Goal: Task Accomplishment & Management: Use online tool/utility

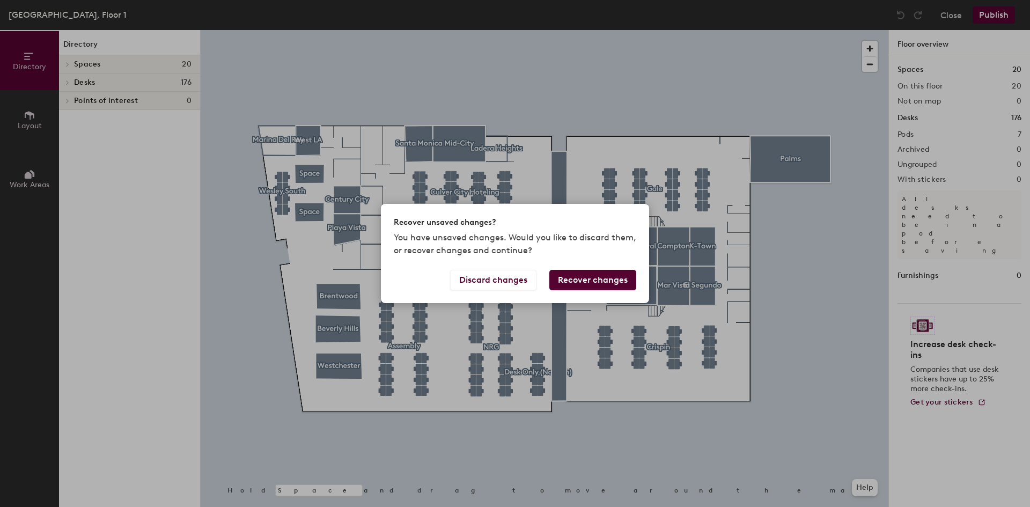
click at [613, 385] on div "Recover unsaved changes? You have unsaved changes. Would you like to discard th…" at bounding box center [515, 253] width 1030 height 507
click at [595, 284] on button "Recover changes" at bounding box center [592, 280] width 87 height 20
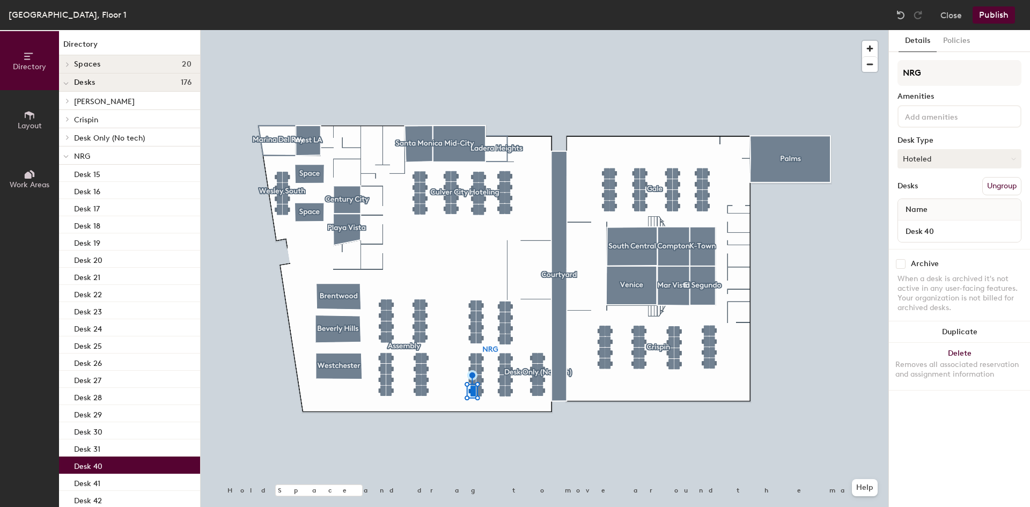
click at [977, 163] on button "Hoteled" at bounding box center [960, 158] width 124 height 19
click at [950, 189] on div "Assigned" at bounding box center [951, 192] width 107 height 16
click at [999, 16] on button "Publish" at bounding box center [994, 14] width 42 height 17
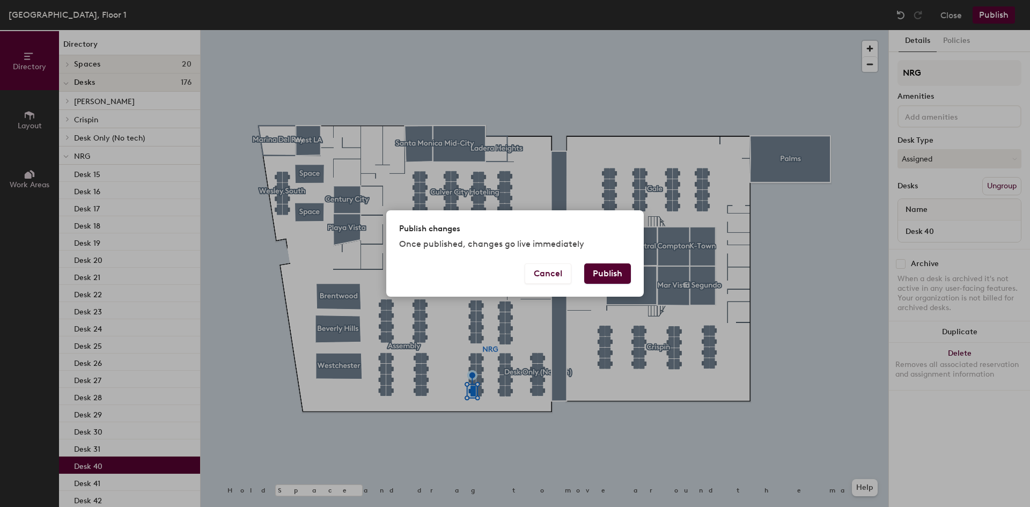
click at [617, 265] on button "Publish" at bounding box center [607, 273] width 47 height 20
